Goal: Information Seeking & Learning: Learn about a topic

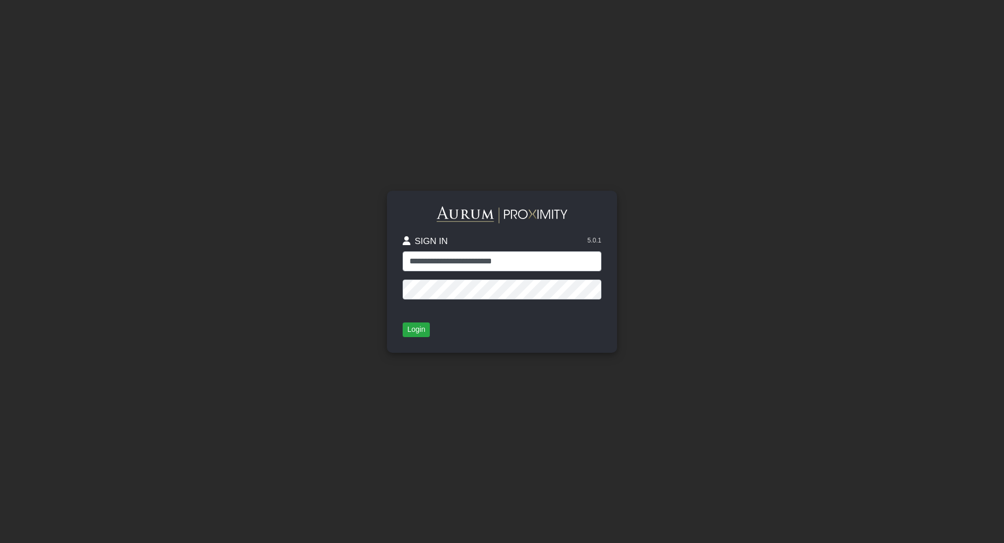
type input "**********"
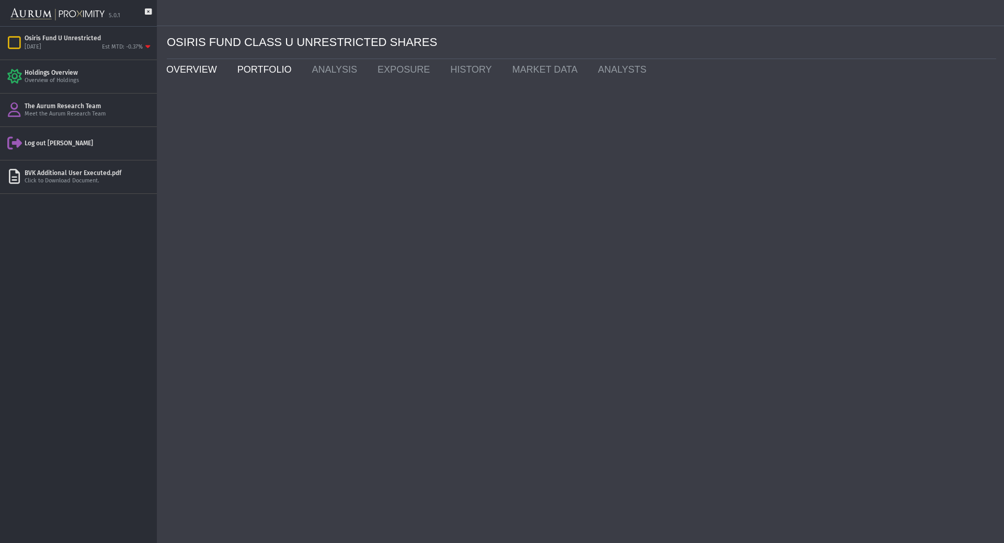
click at [177, 65] on link "OVERVIEW" at bounding box center [193, 69] width 71 height 21
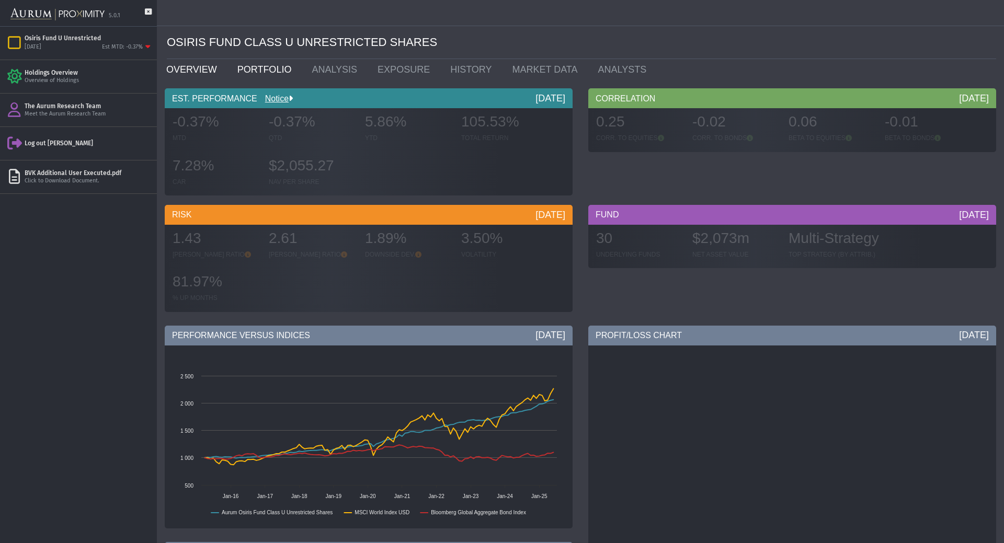
click at [255, 66] on link "PORTFOLIO" at bounding box center [267, 69] width 75 height 21
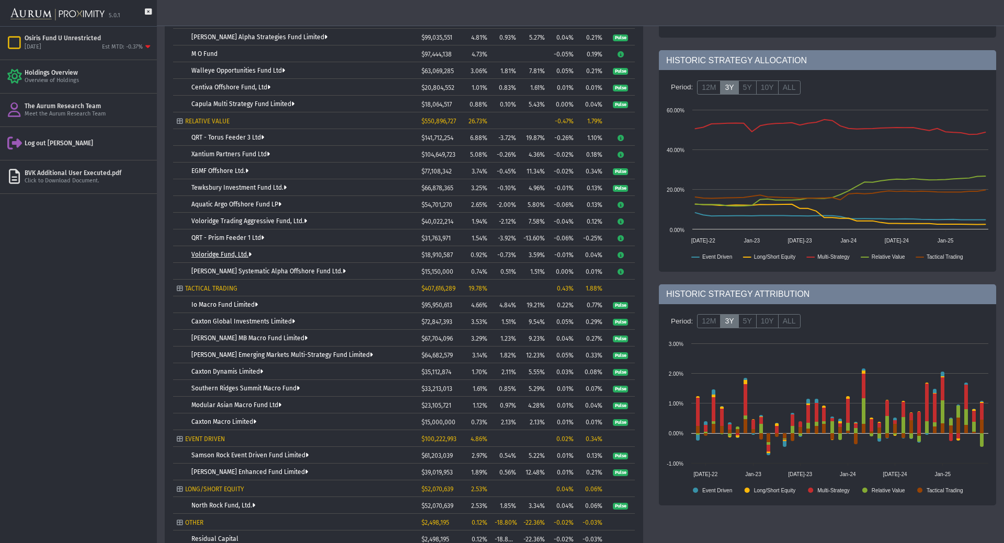
scroll to position [296, 0]
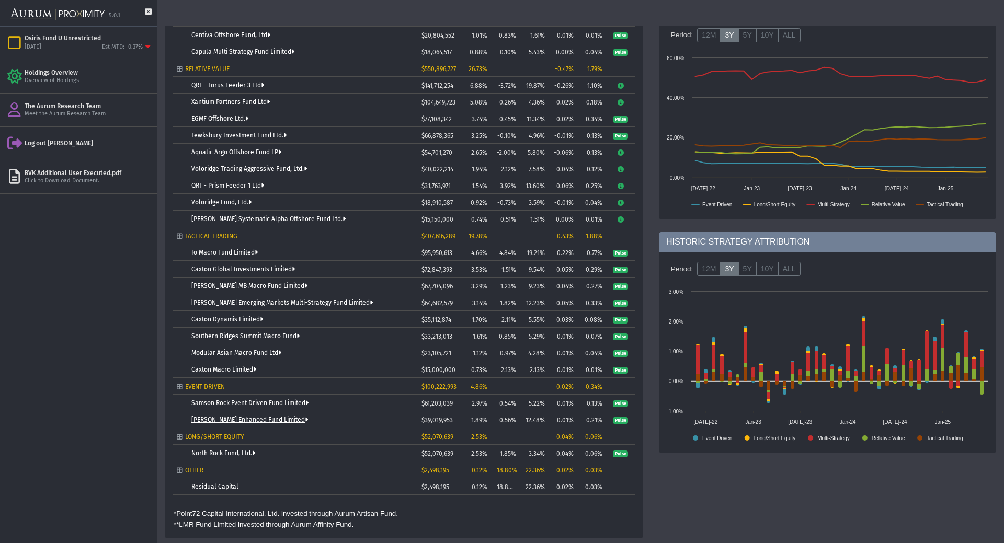
click at [251, 419] on link "[PERSON_NAME] Enhanced Fund Limited" at bounding box center [249, 419] width 117 height 7
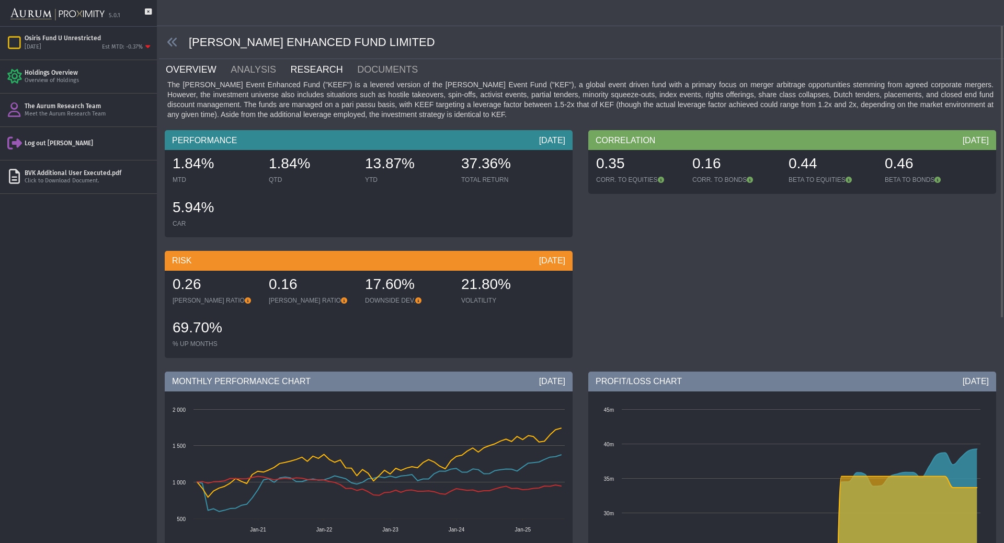
click at [298, 66] on link "RESEARCH" at bounding box center [323, 69] width 67 height 21
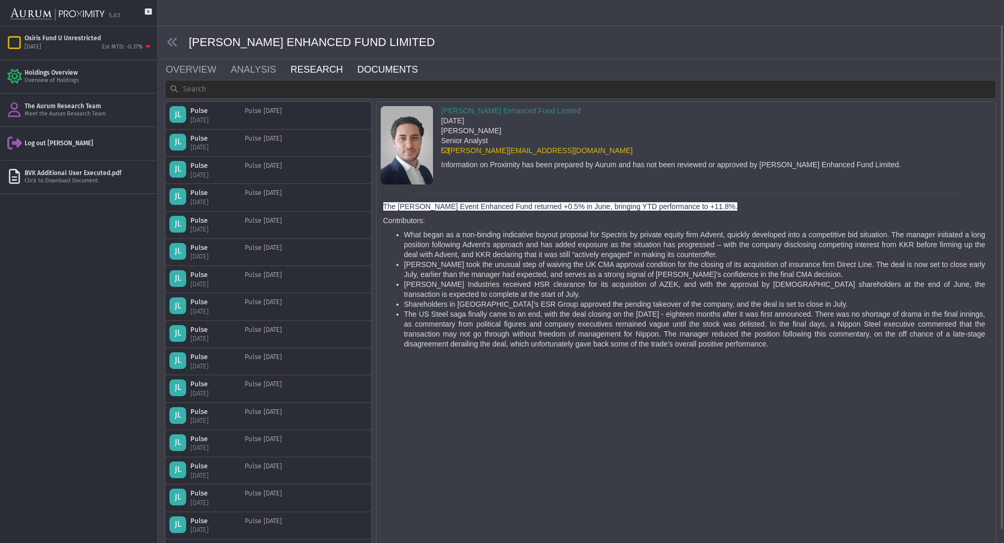
click at [383, 71] on link "DOCUMENTS" at bounding box center [393, 69] width 75 height 21
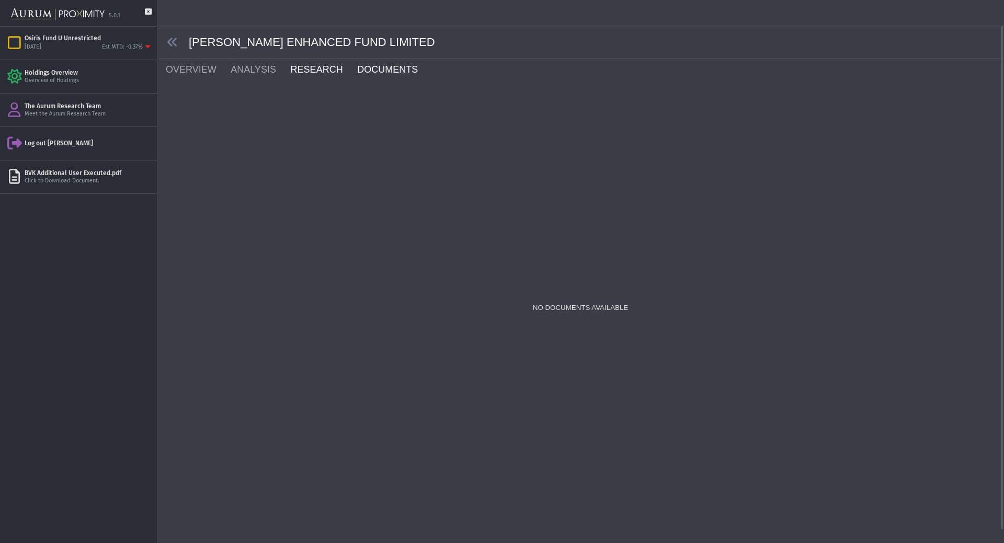
click at [295, 73] on link "RESEARCH" at bounding box center [323, 69] width 67 height 21
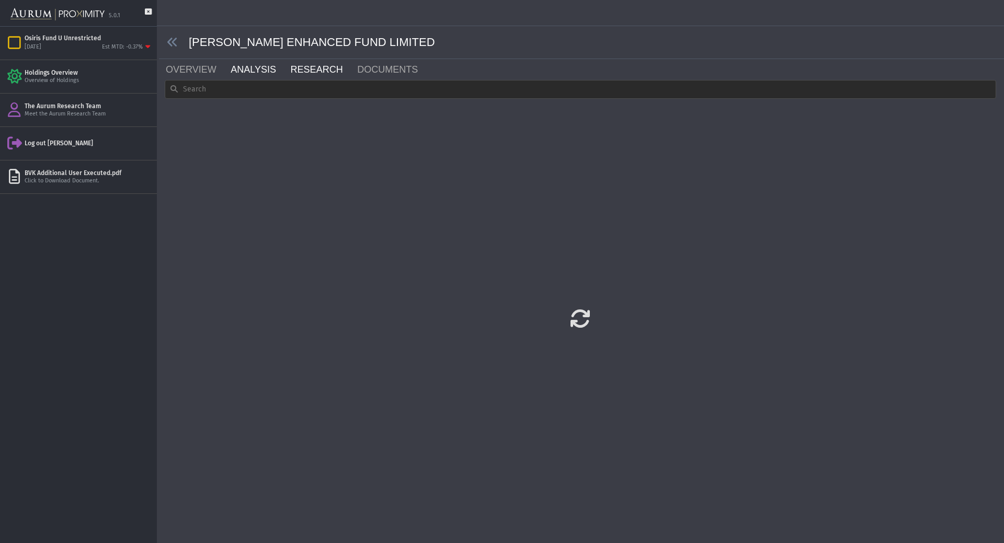
click at [245, 77] on link "ANALYSIS" at bounding box center [260, 69] width 60 height 21
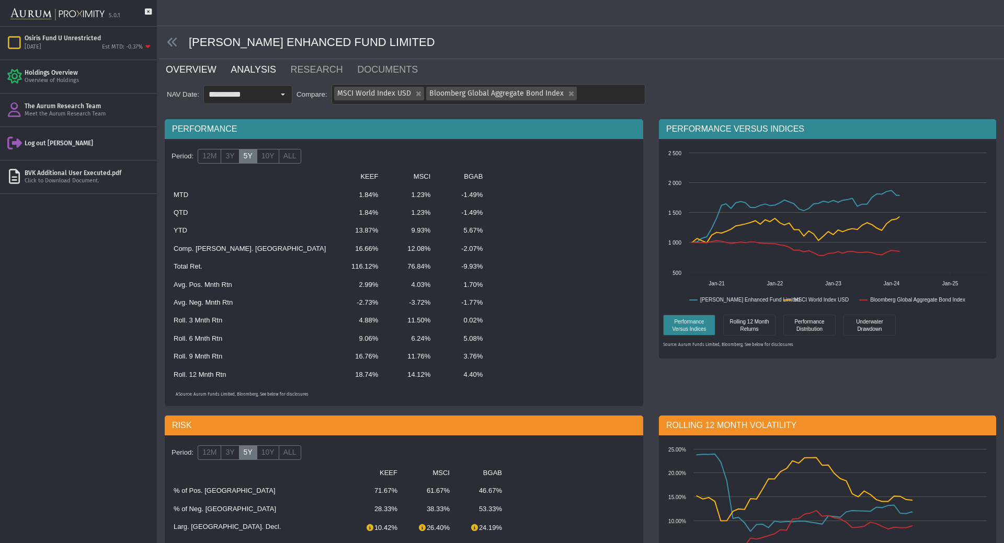
click at [199, 62] on link "OVERVIEW" at bounding box center [197, 69] width 65 height 21
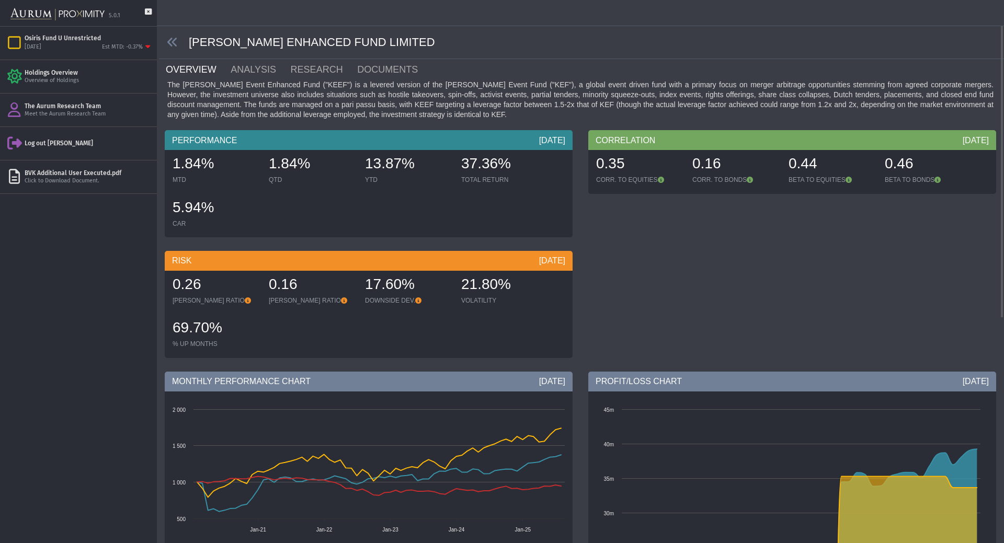
drag, startPoint x: 386, startPoint y: 32, endPoint x: 372, endPoint y: 41, distance: 17.1
click at [372, 41] on div "[PERSON_NAME] ENHANCED FUND LIMITED" at bounding box center [581, 42] width 845 height 33
click at [369, 44] on div "[PERSON_NAME] ENHANCED FUND LIMITED" at bounding box center [581, 42] width 845 height 33
copy div "[PERSON_NAME] ENHANCED FUND LIMITED"
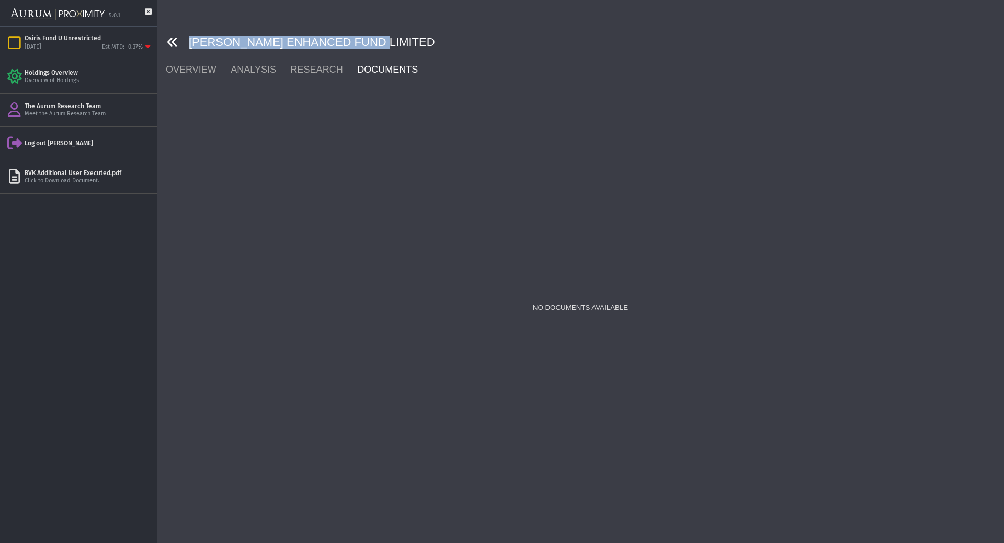
click at [177, 39] on icon at bounding box center [173, 43] width 12 height 12
